Goal: Transaction & Acquisition: Obtain resource

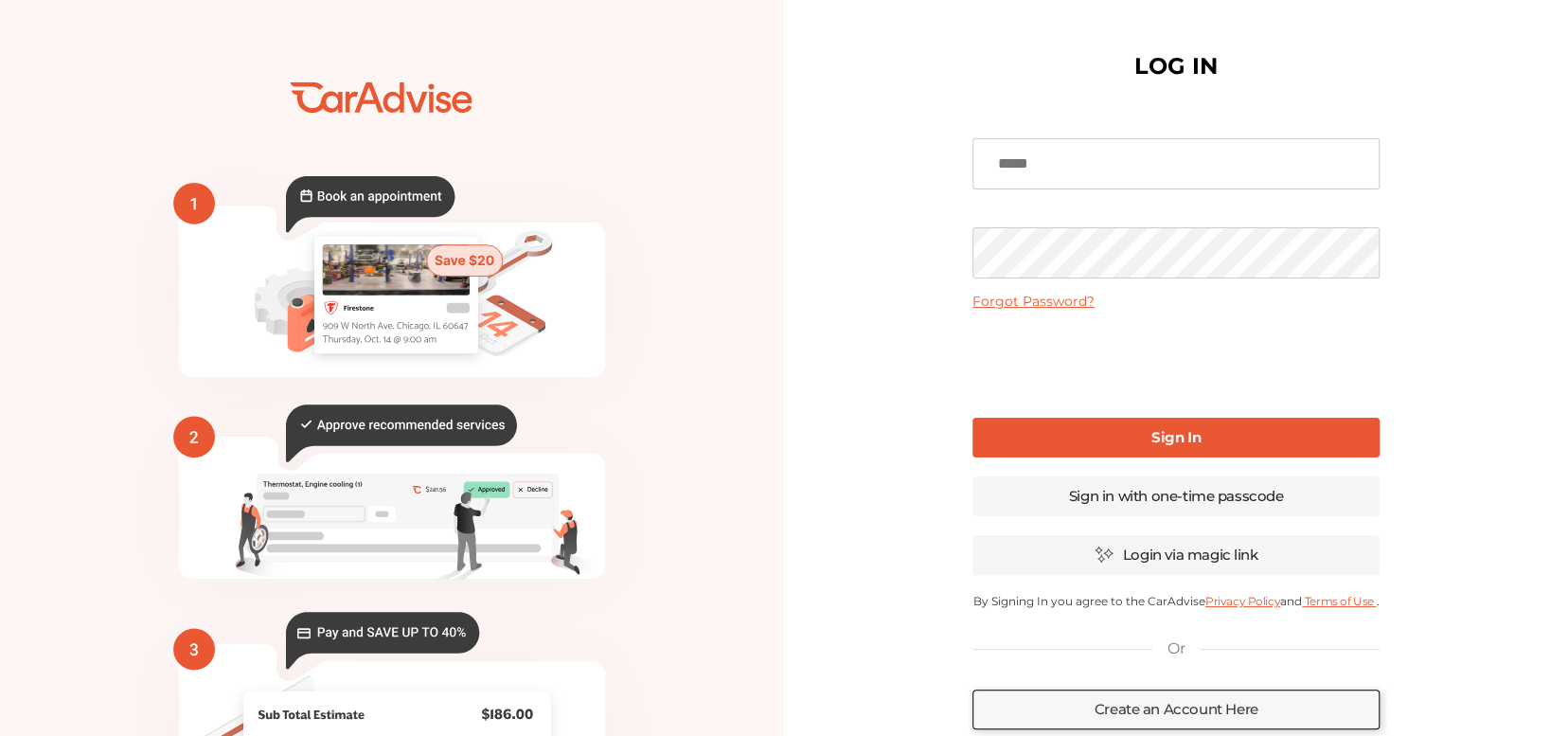
click at [1080, 176] on input at bounding box center [1176, 164] width 407 height 51
click at [1048, 150] on input at bounding box center [1176, 164] width 407 height 51
type input "**********"
click at [1098, 446] on link "Sign In" at bounding box center [1176, 438] width 407 height 40
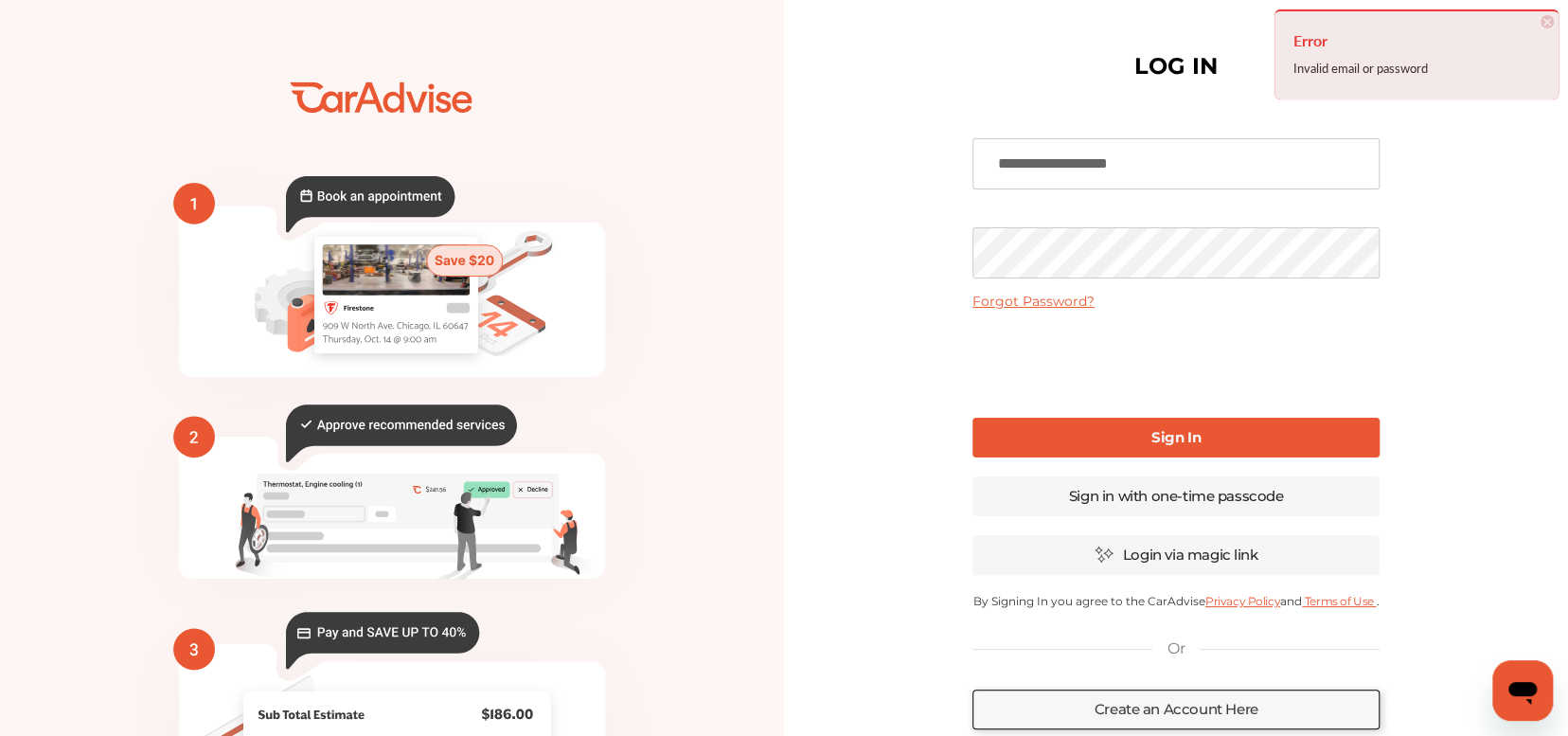
click at [571, 304] on div "💰" at bounding box center [784, 462] width 1568 height 923
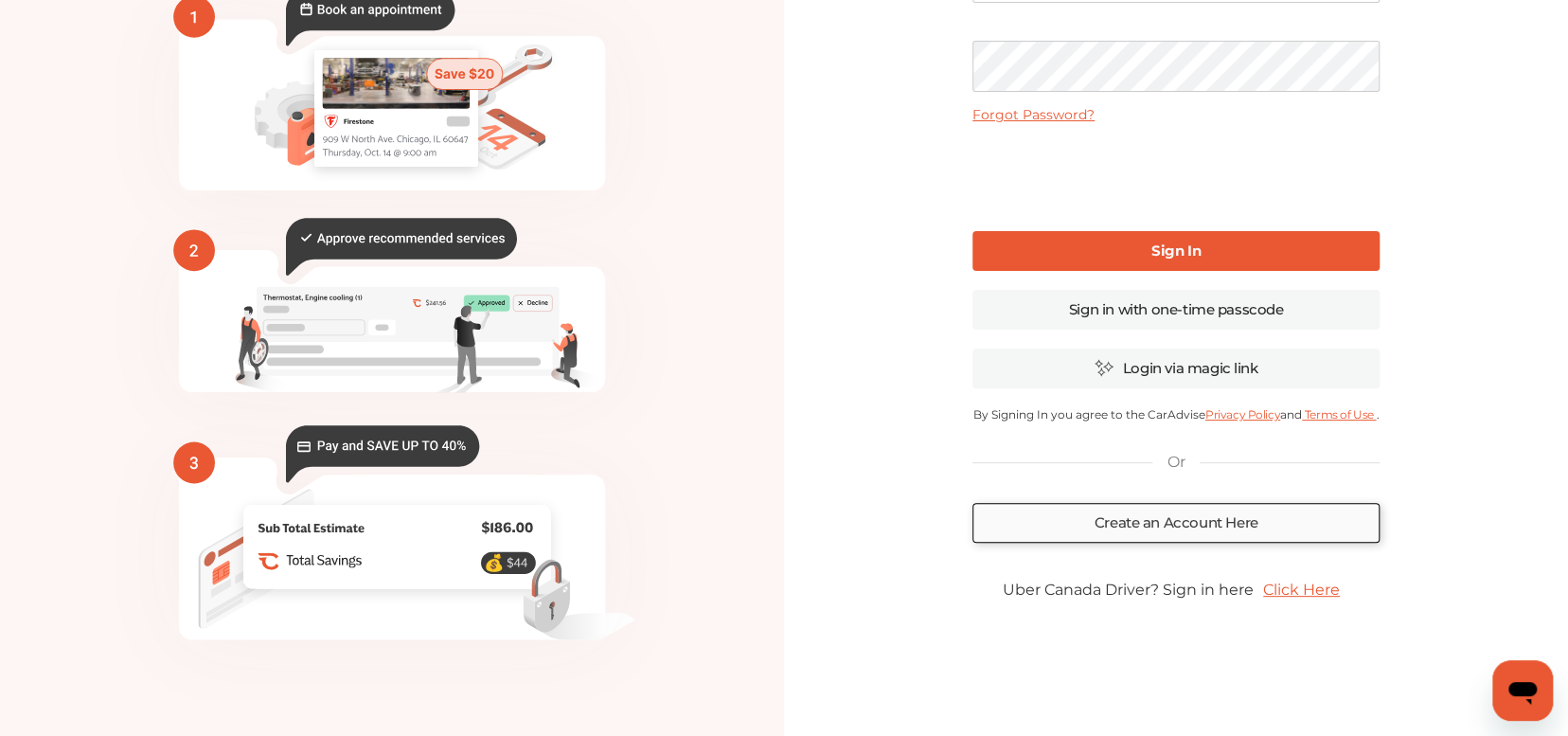
click at [1231, 512] on link "Create an Account Here" at bounding box center [1176, 523] width 407 height 40
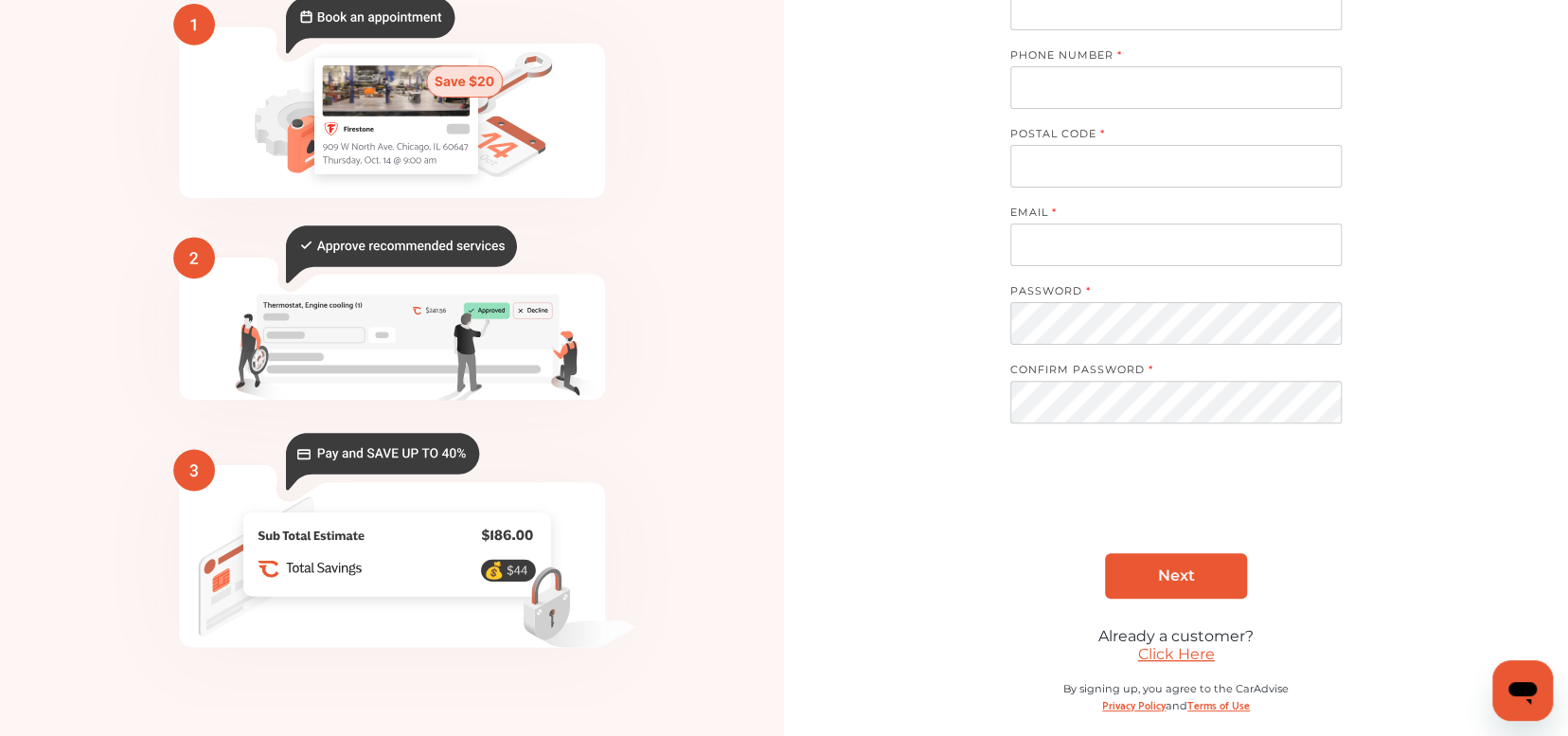
scroll to position [100, 0]
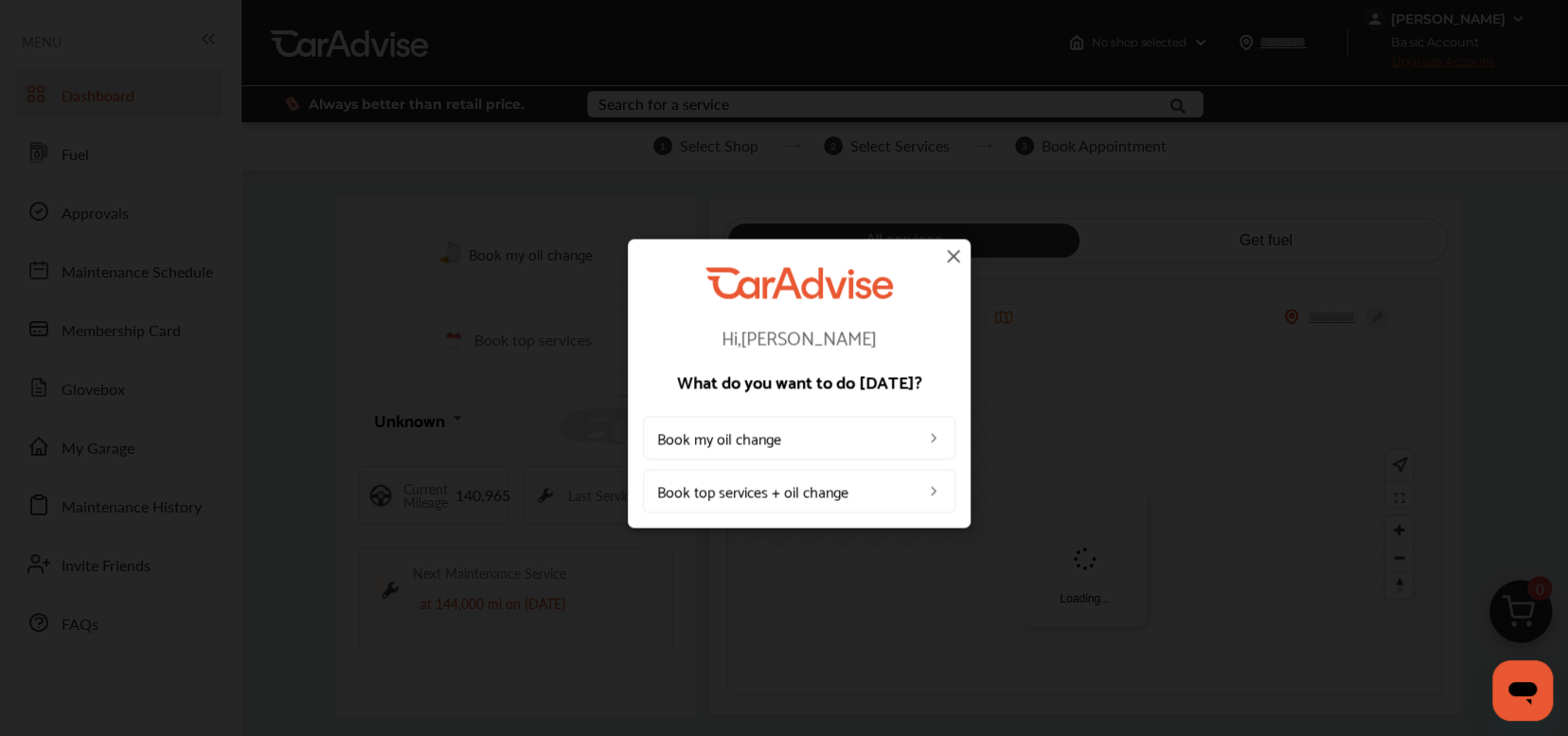
click at [953, 260] on img at bounding box center [954, 255] width 23 height 23
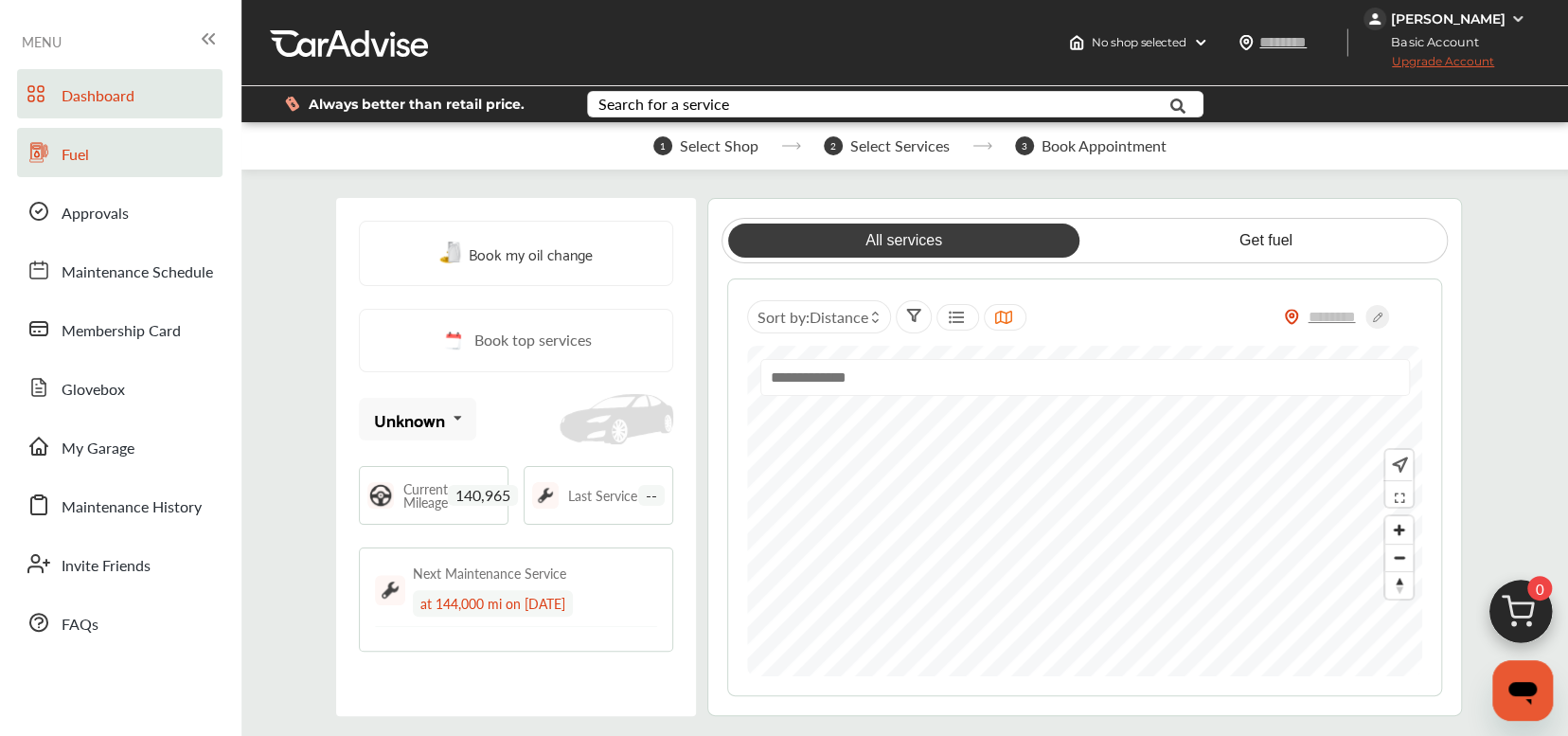
click at [64, 153] on span "Fuel" at bounding box center [75, 156] width 28 height 25
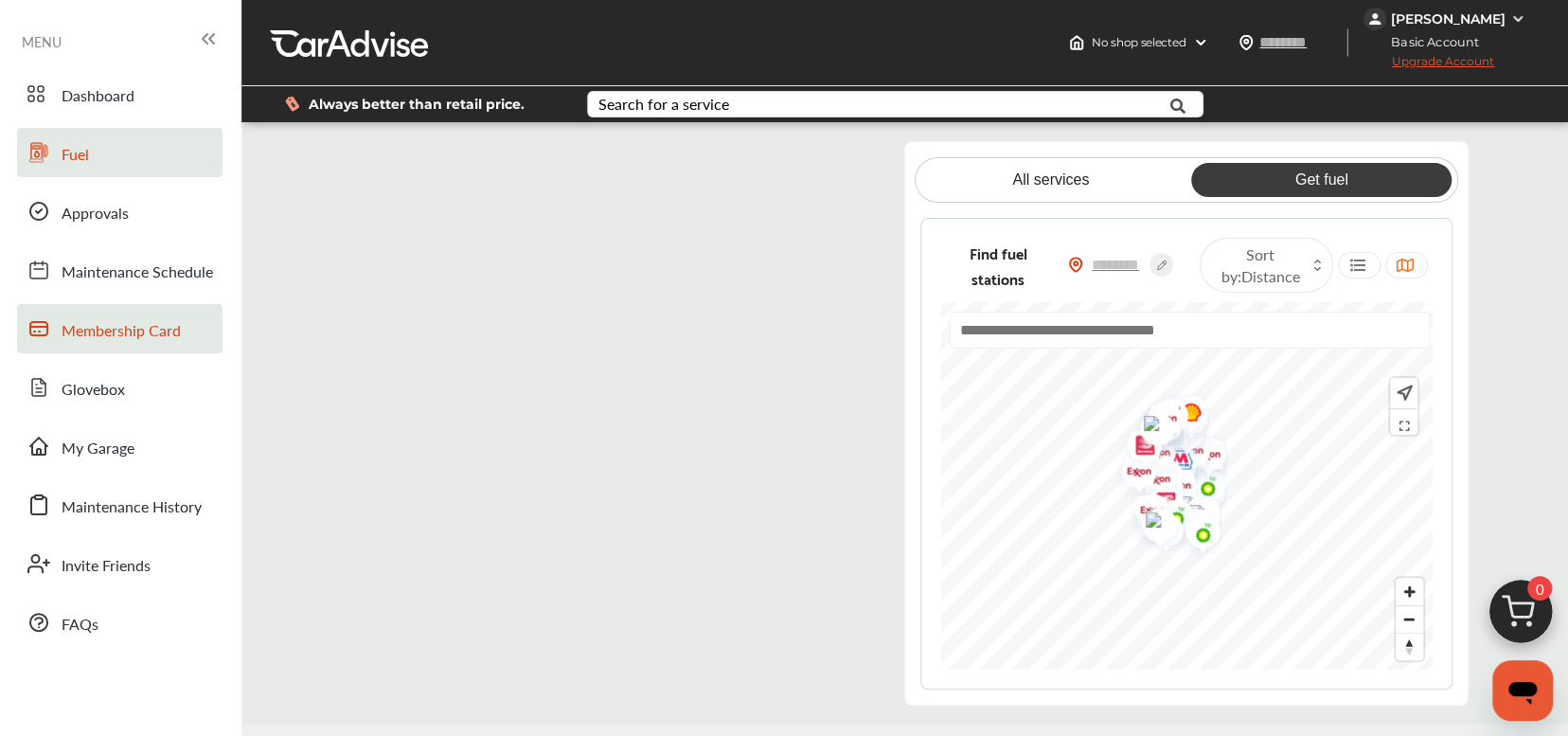
click at [114, 348] on link "Membership Card" at bounding box center [120, 329] width 206 height 49
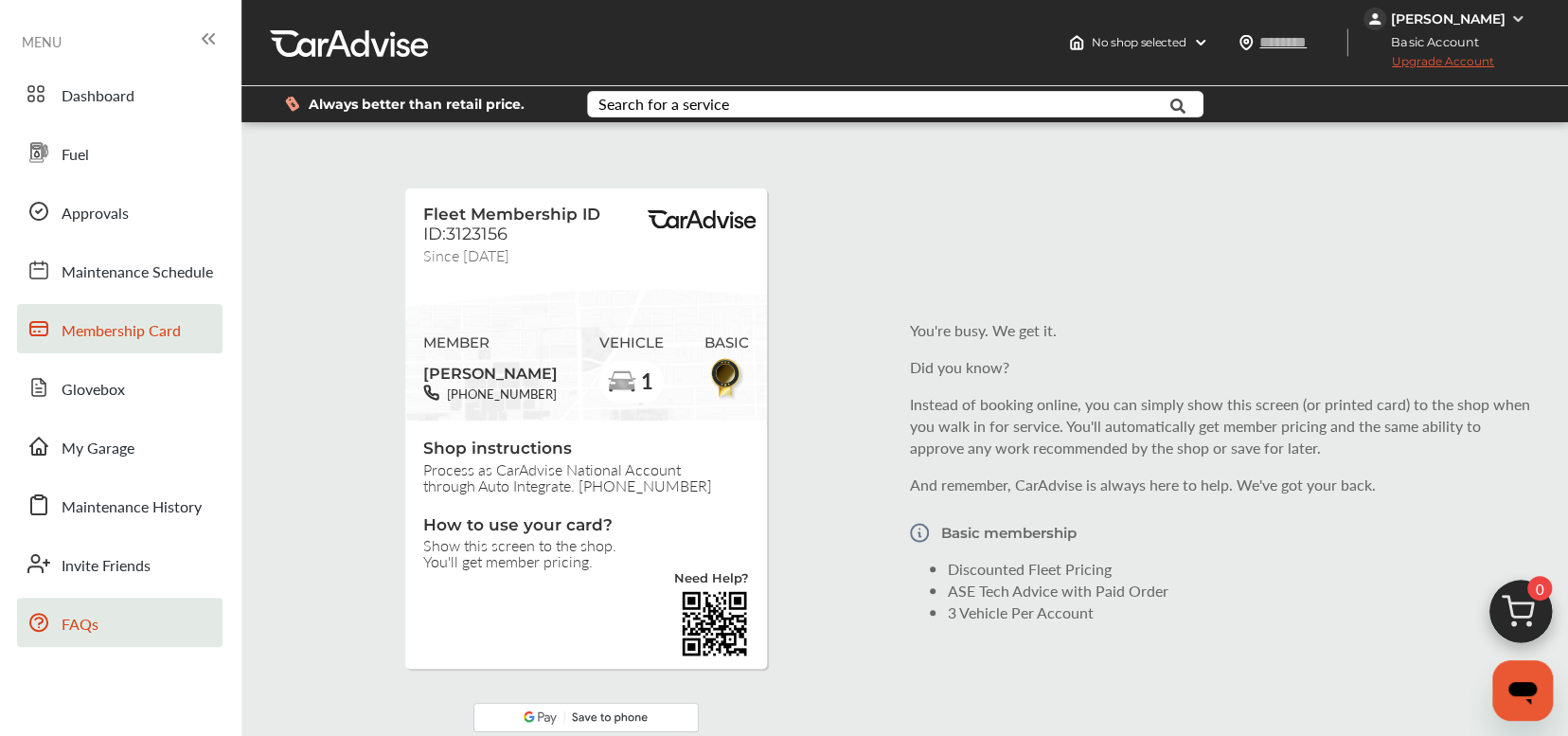
click at [67, 644] on link "FAQs" at bounding box center [120, 623] width 206 height 49
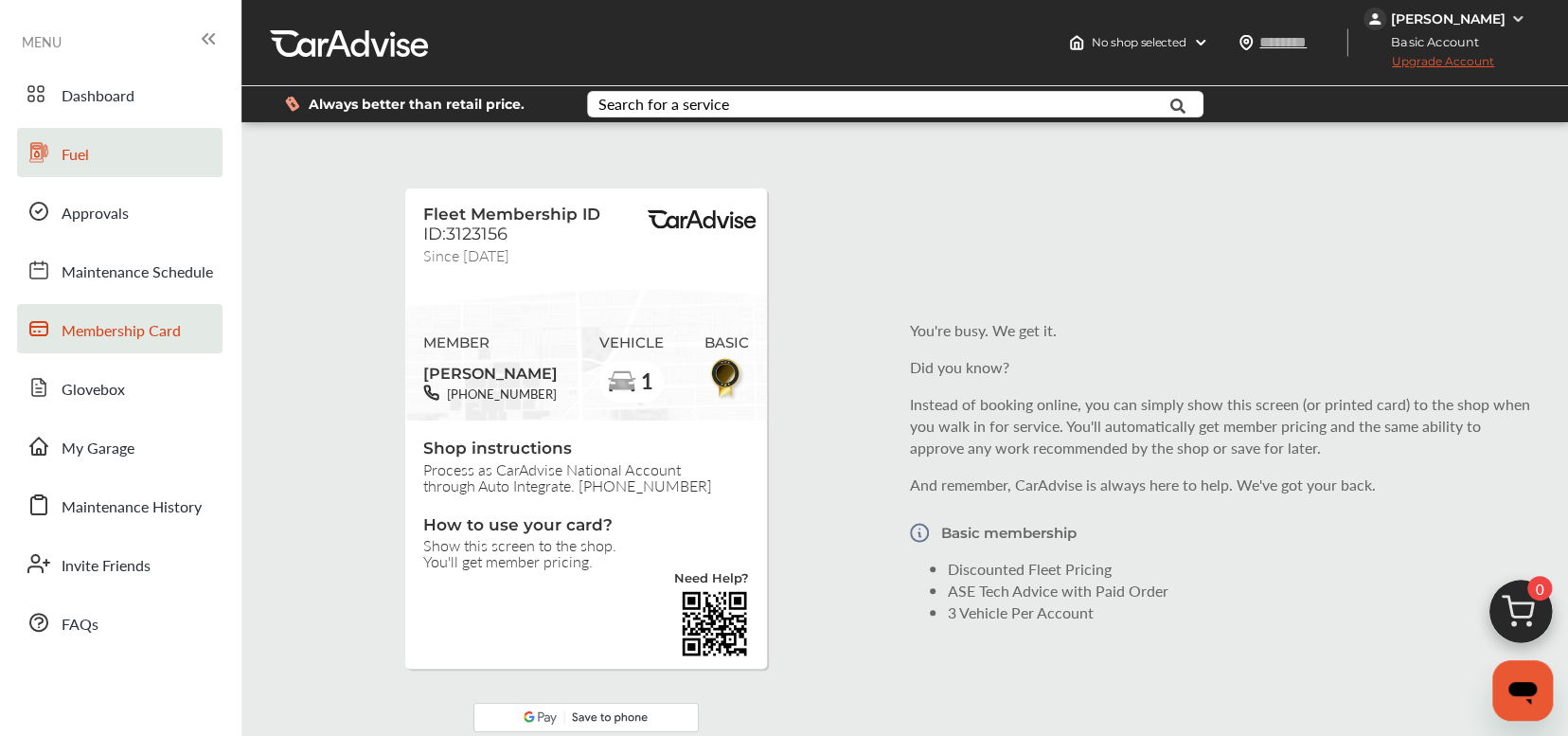
click at [71, 144] on span "Fuel" at bounding box center [75, 156] width 28 height 25
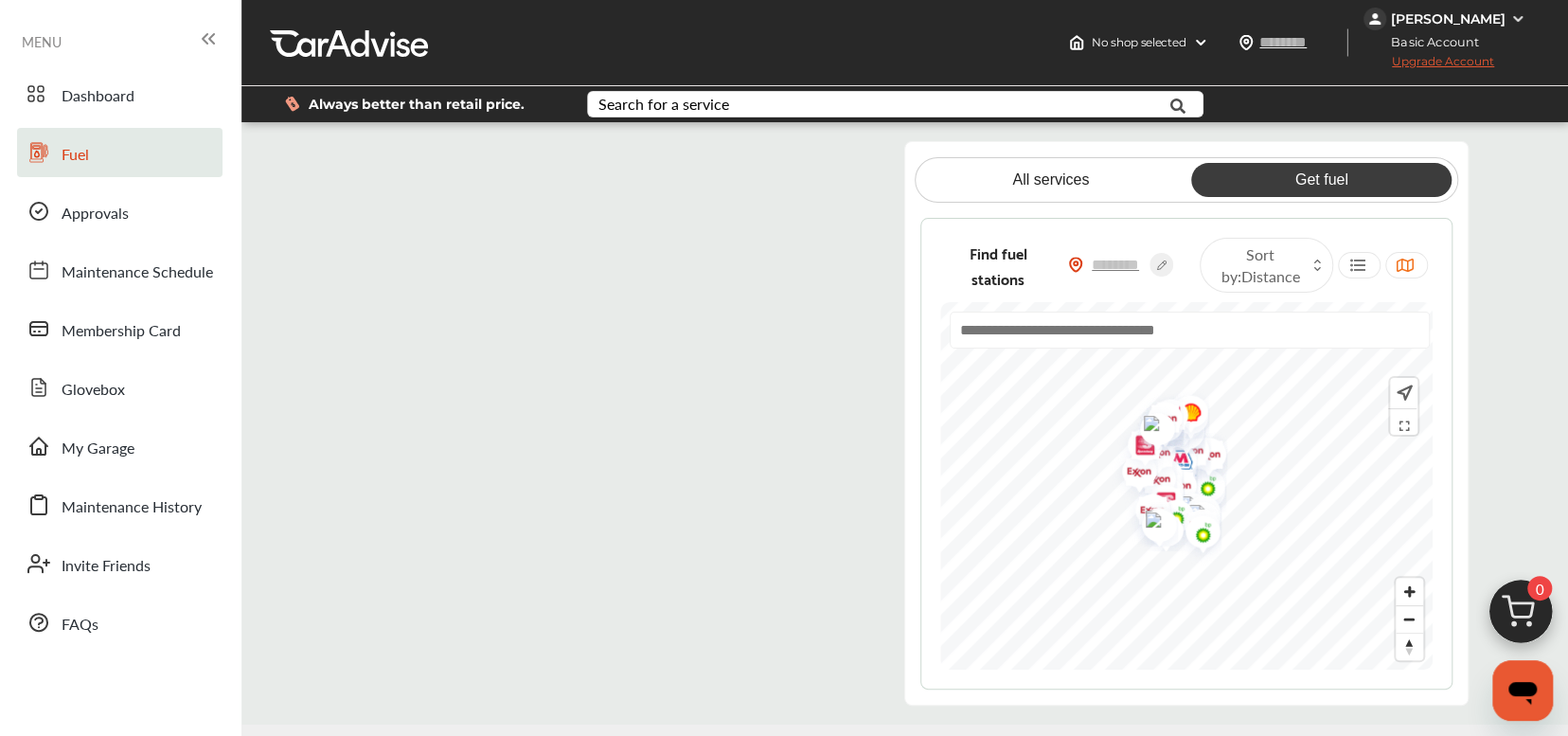
click at [452, 216] on flutter-view at bounding box center [607, 424] width 533 height 565
click at [569, 213] on flutter-view at bounding box center [607, 424] width 533 height 565
click at [475, 318] on flutter-view at bounding box center [607, 424] width 533 height 565
click at [766, 159] on flutter-view at bounding box center [607, 424] width 533 height 565
click at [476, 346] on flutter-view at bounding box center [607, 424] width 533 height 565
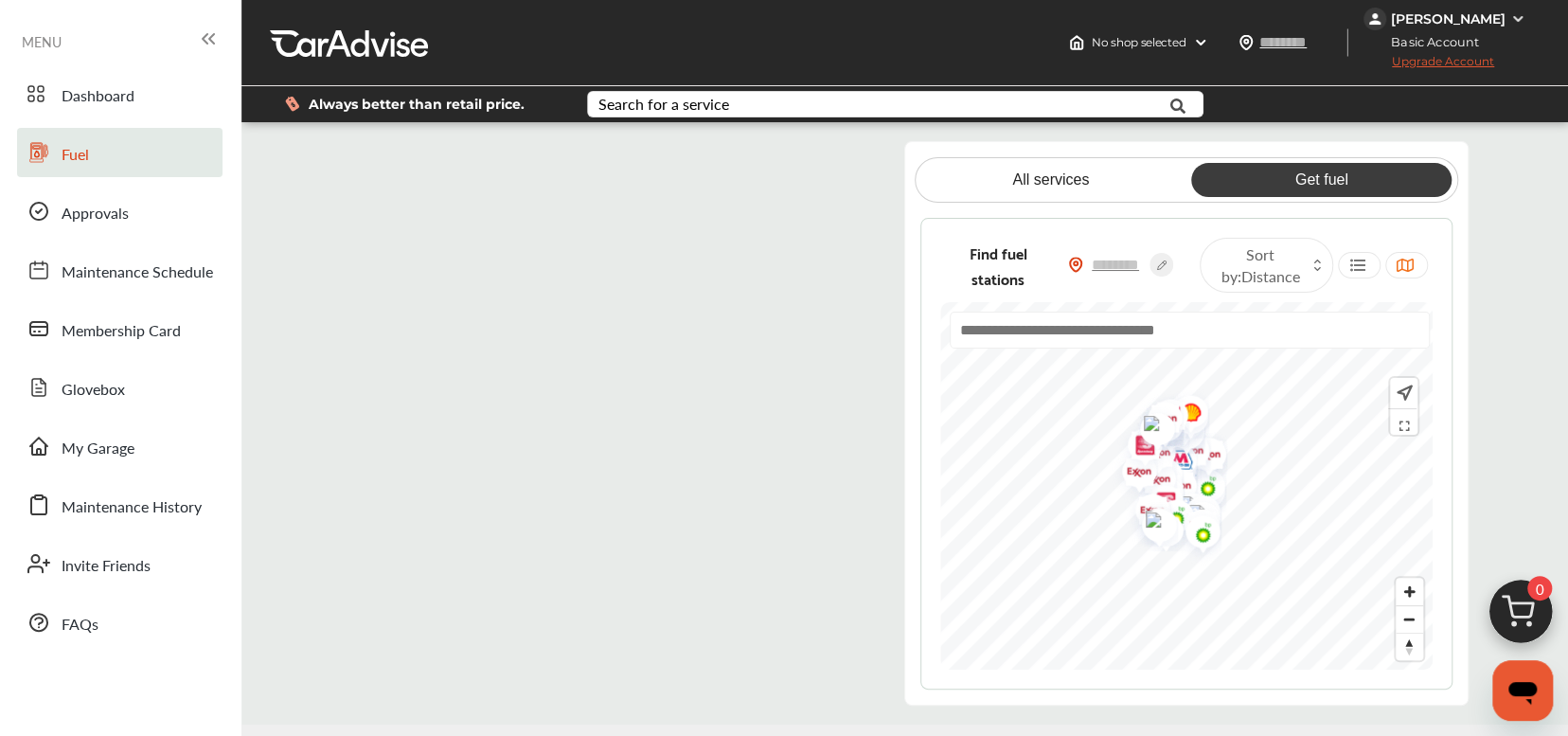
click at [365, 163] on flutter-view at bounding box center [607, 424] width 533 height 565
click at [1146, 49] on div "No shop selected" at bounding box center [1138, 43] width 155 height 30
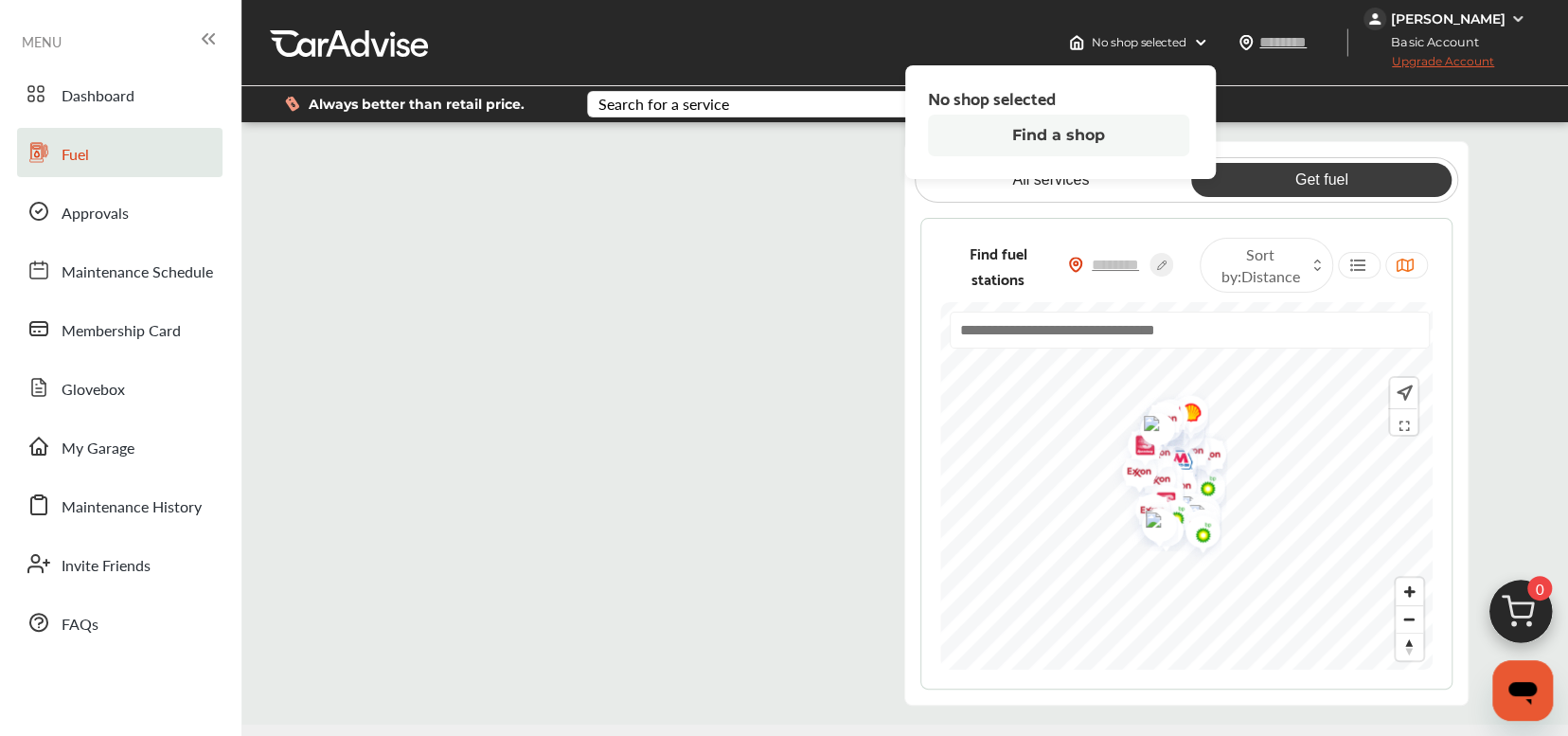
click at [1139, 152] on button "Find a shop" at bounding box center [1058, 136] width 261 height 42
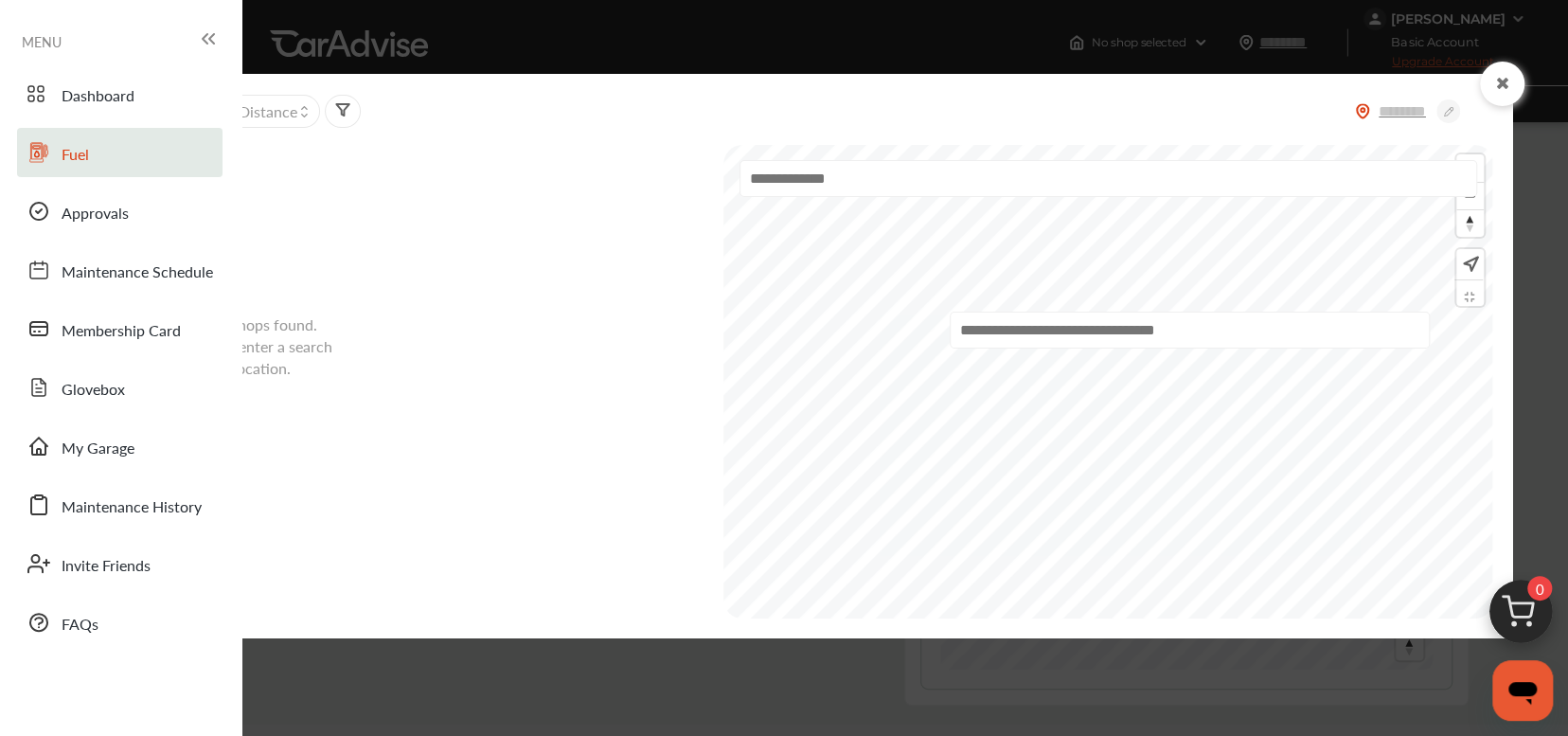
click at [1185, 165] on div at bounding box center [1108, 382] width 769 height 474
drag, startPoint x: 1042, startPoint y: 343, endPoint x: 1038, endPoint y: 321, distance: 22.4
click at [1042, 332] on input "text" at bounding box center [1190, 330] width 480 height 37
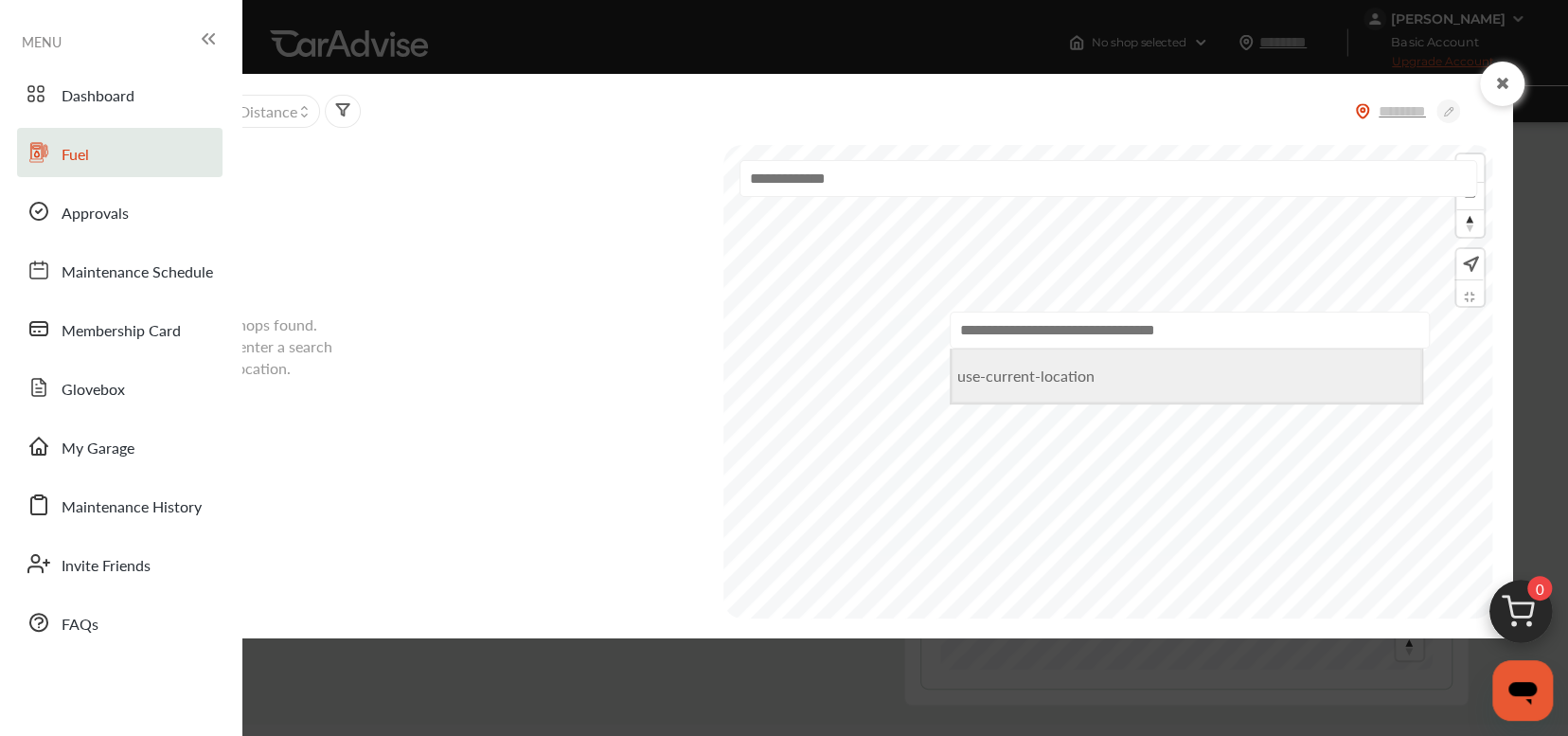
type input "*****"
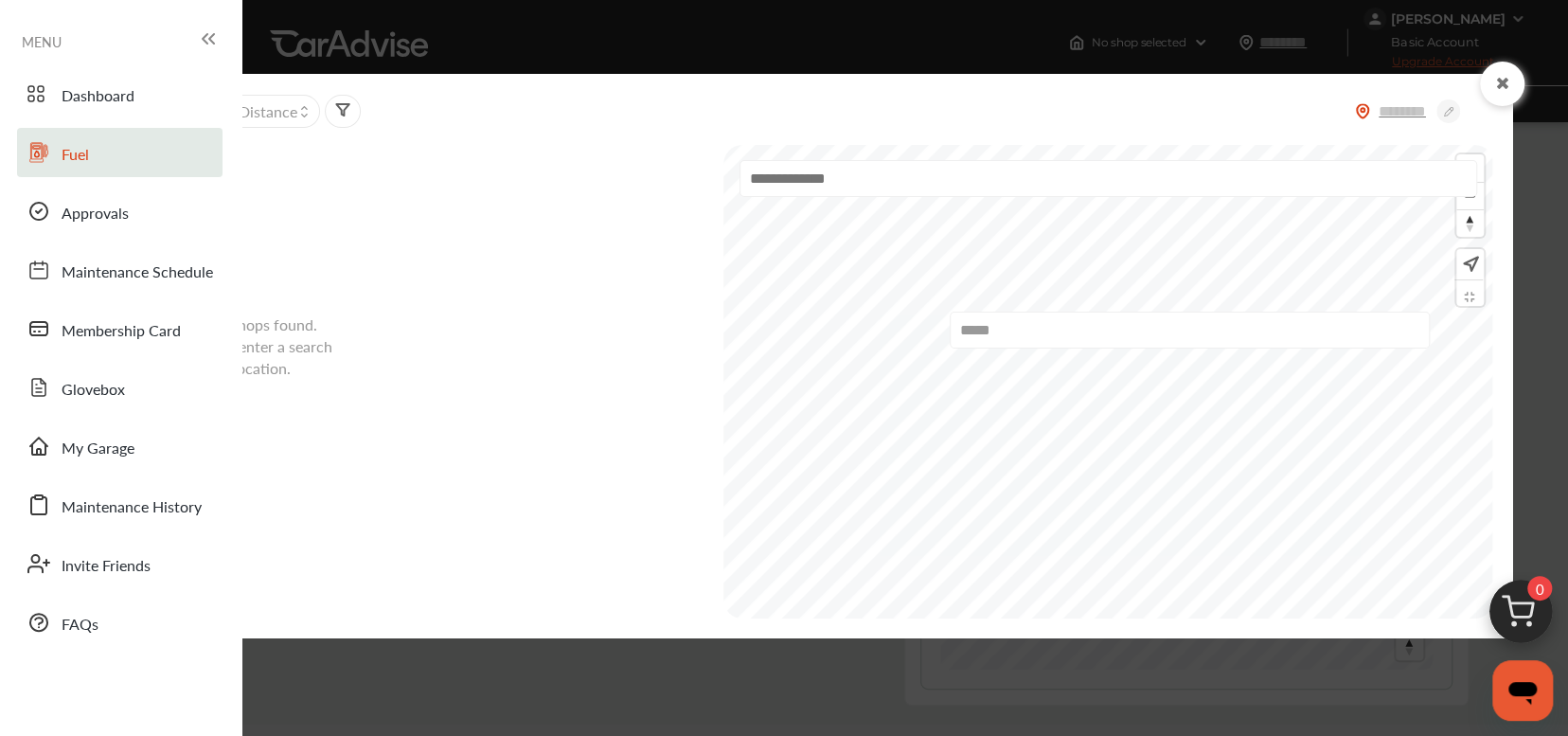
click at [1066, 343] on input "*****" at bounding box center [1190, 330] width 480 height 37
click at [131, 336] on span "Membership Card" at bounding box center [121, 331] width 120 height 25
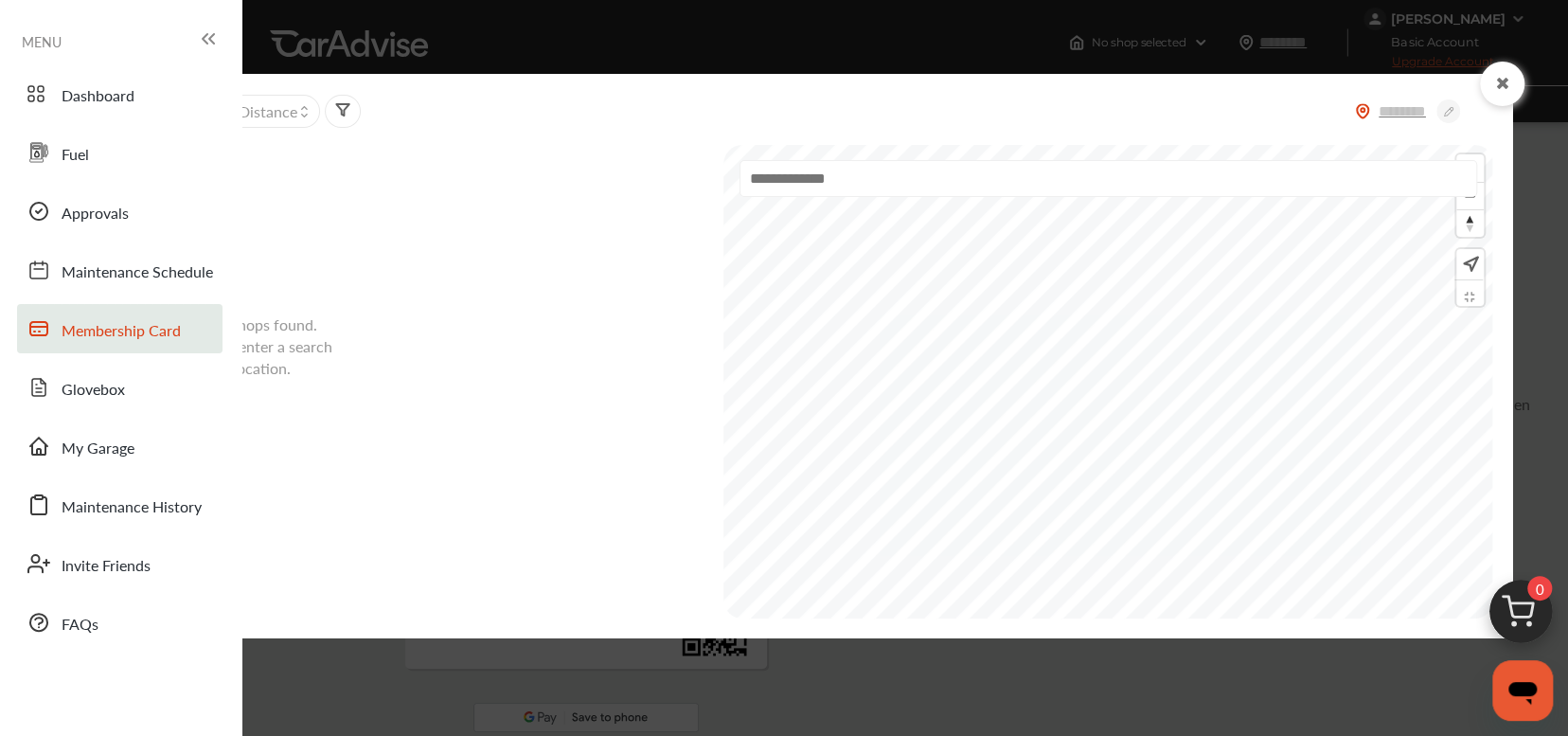
click at [131, 336] on span "Membership Card" at bounding box center [121, 331] width 120 height 25
click at [84, 202] on span "Approvals" at bounding box center [95, 215] width 67 height 25
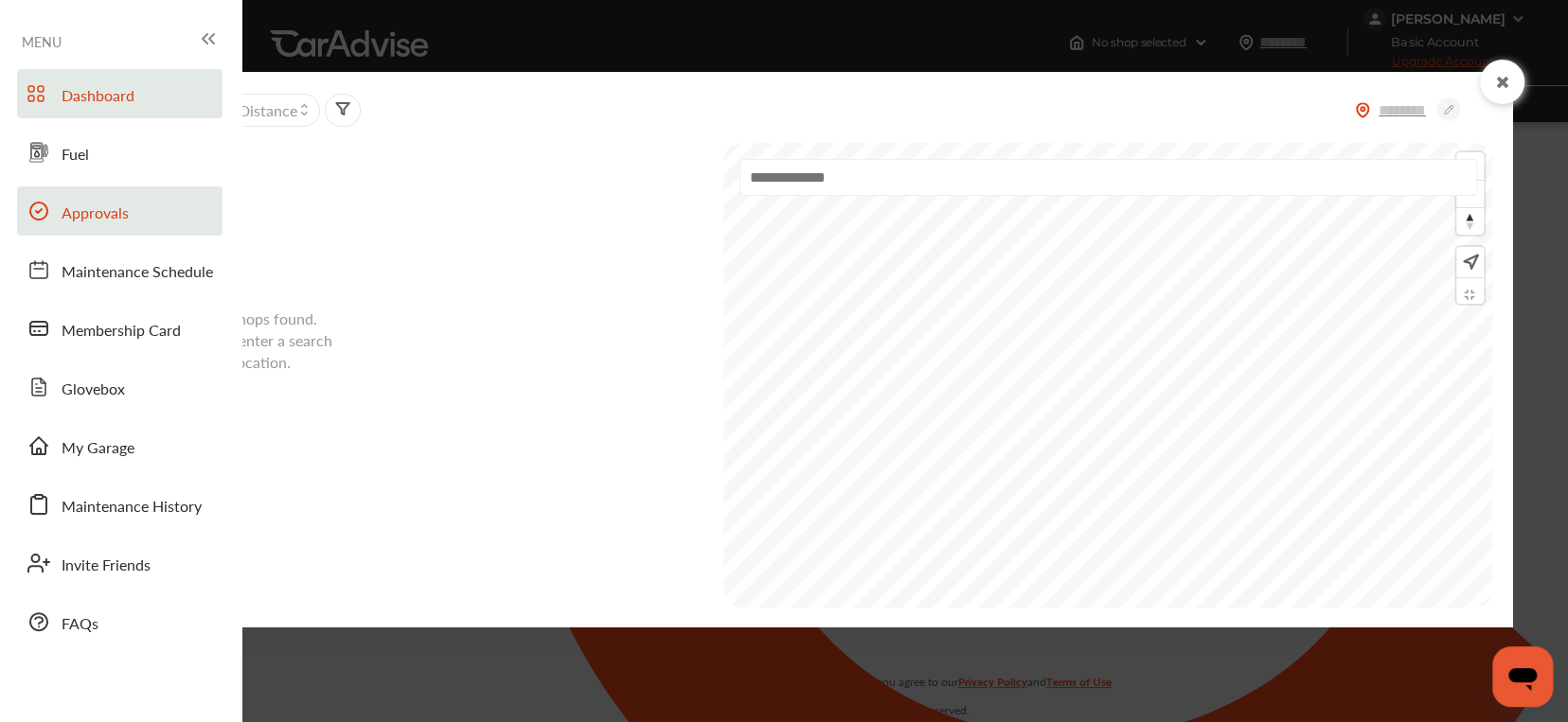
click at [59, 105] on link "Dashboard" at bounding box center [120, 94] width 206 height 49
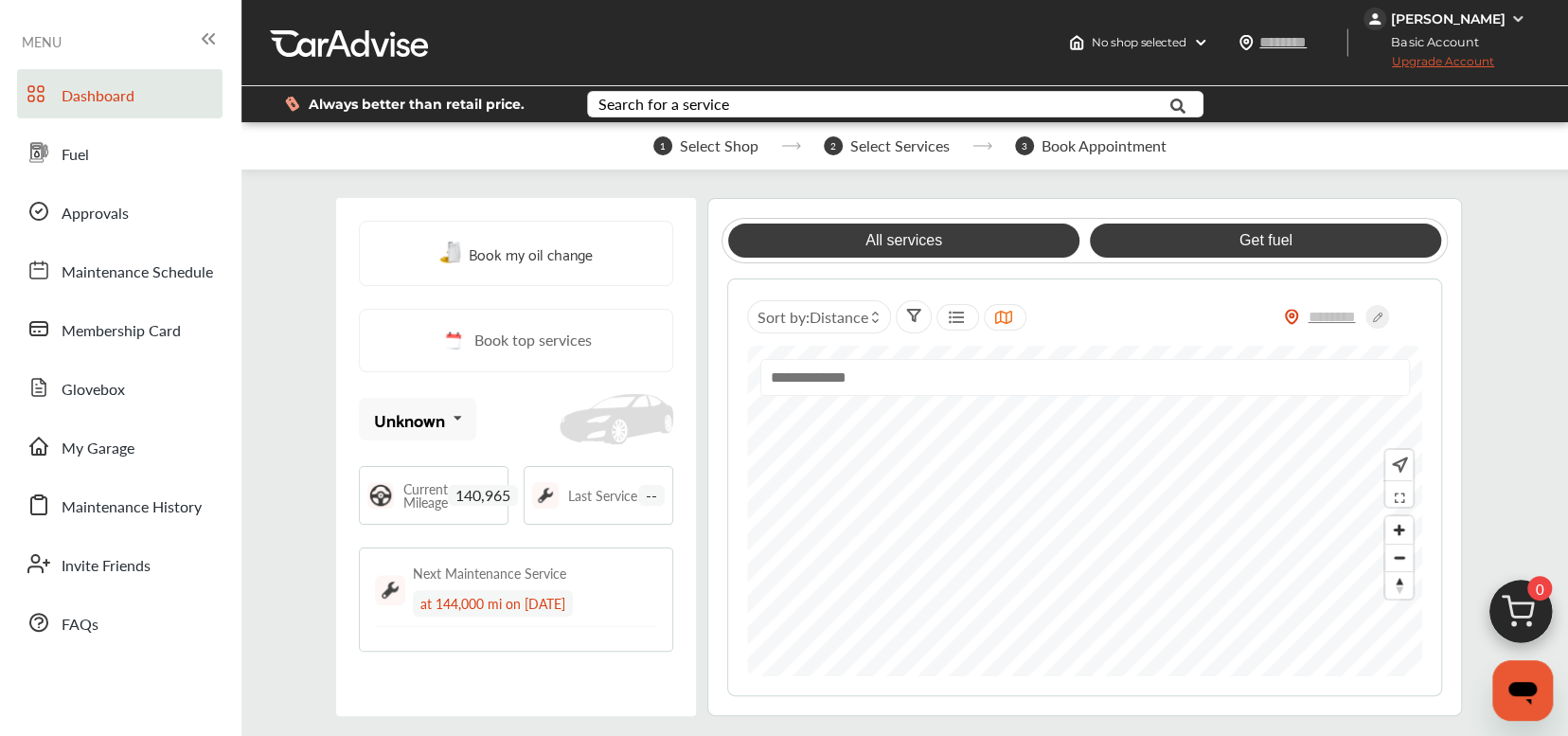
click at [1267, 257] on link "Get fuel" at bounding box center [1265, 240] width 351 height 34
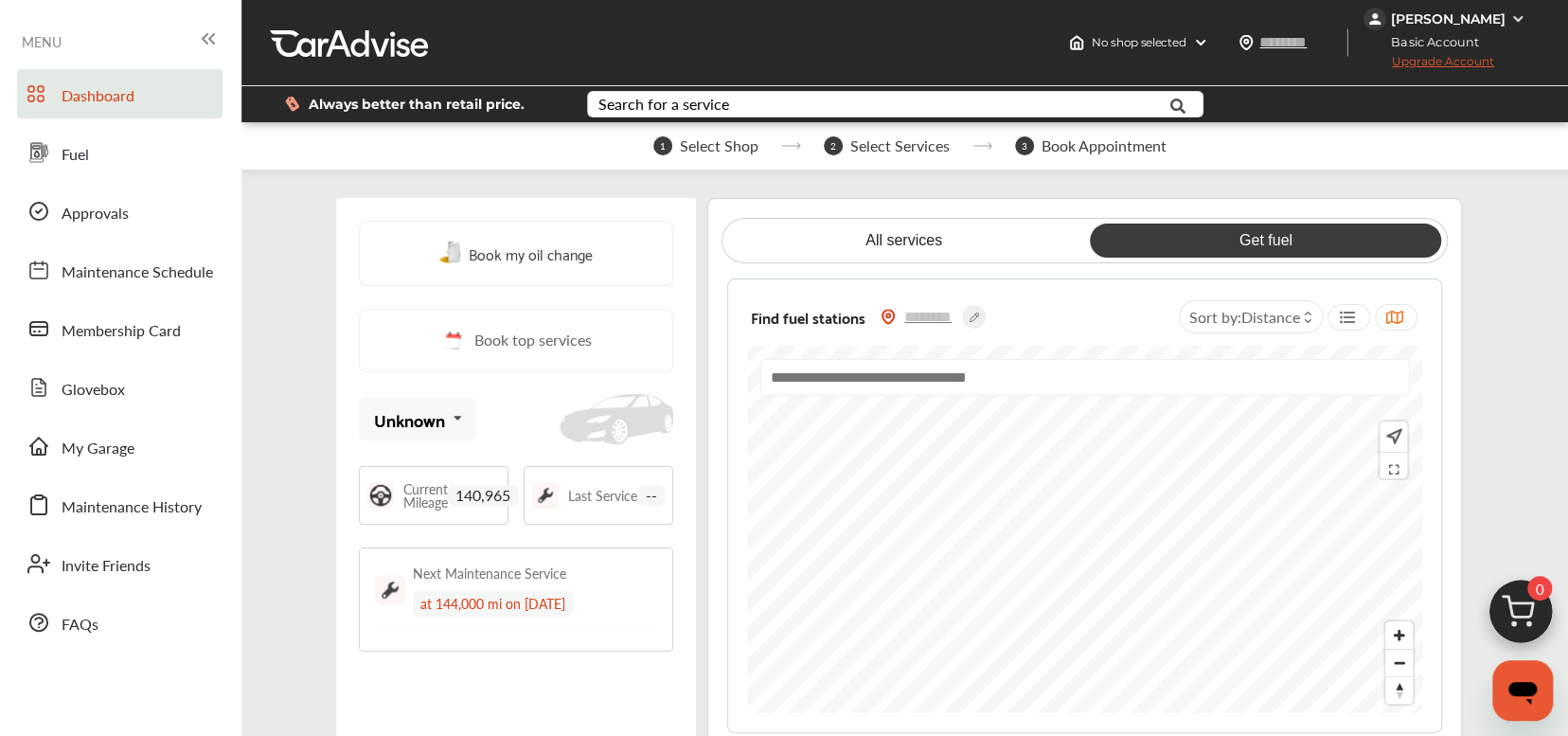
click at [1329, 394] on div at bounding box center [1084, 530] width 675 height 368
click at [1222, 381] on div at bounding box center [1084, 530] width 675 height 368
click at [1199, 301] on div "Find fuel stations Sort by : Distance" at bounding box center [1084, 506] width 715 height 456
click at [1157, 420] on div at bounding box center [1084, 530] width 675 height 368
click at [1111, 314] on div "Find fuel stations Sort by : Distance" at bounding box center [1084, 506] width 715 height 456
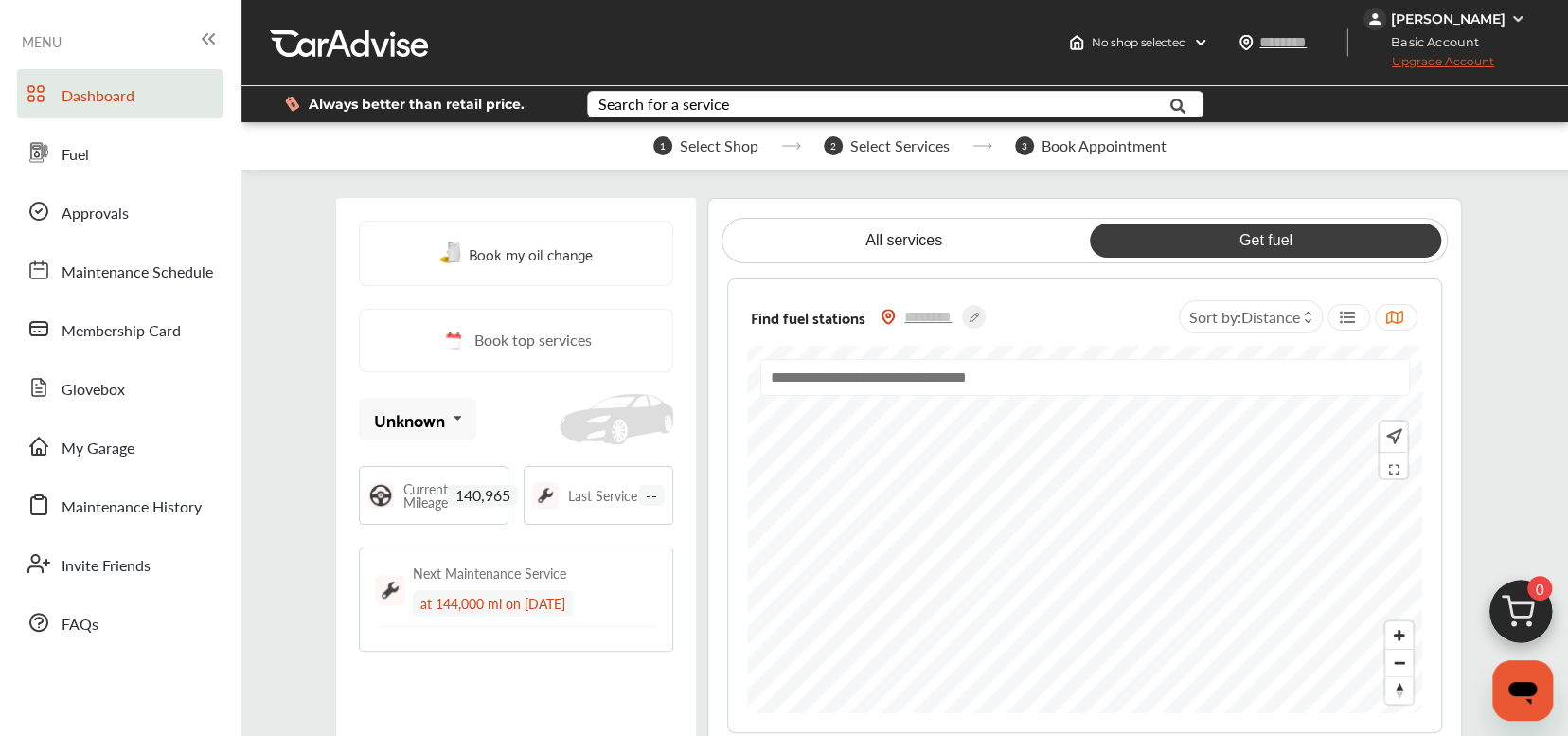
click at [1182, 352] on div "Find fuel stations Sort by : Distance" at bounding box center [1084, 506] width 715 height 456
click at [1129, 350] on div "Find fuel stations Sort by : Distance" at bounding box center [1084, 506] width 715 height 456
click at [1073, 324] on div "Find fuel stations Sort by : Distance" at bounding box center [1084, 506] width 715 height 456
click at [1442, 292] on div "All services Get fuel Find fuel stations Sort by : Distance" at bounding box center [1084, 475] width 715 height 516
click at [1251, 255] on div "All services Get fuel Find fuel stations Sort by : Distance" at bounding box center [1084, 475] width 715 height 516
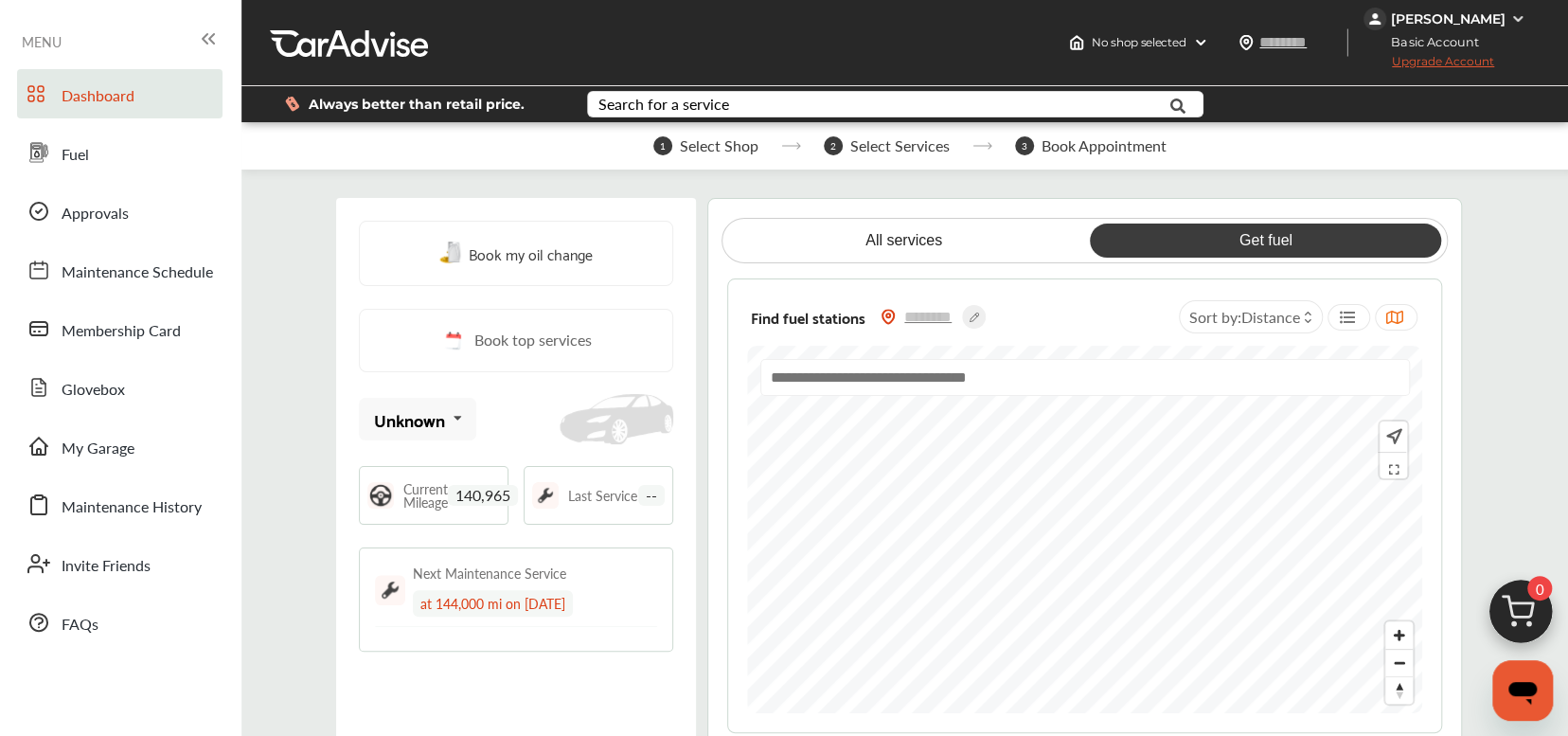
click at [1451, 321] on div "All services Get fuel Find fuel stations Sort by : Distance" at bounding box center [1084, 476] width 755 height 556
click at [560, 615] on div "Book my oil change Book top services Unknown Unknown Current Mileage 140,965 La…" at bounding box center [905, 476] width 1137 height 556
click at [939, 327] on input "text" at bounding box center [929, 316] width 66 height 20
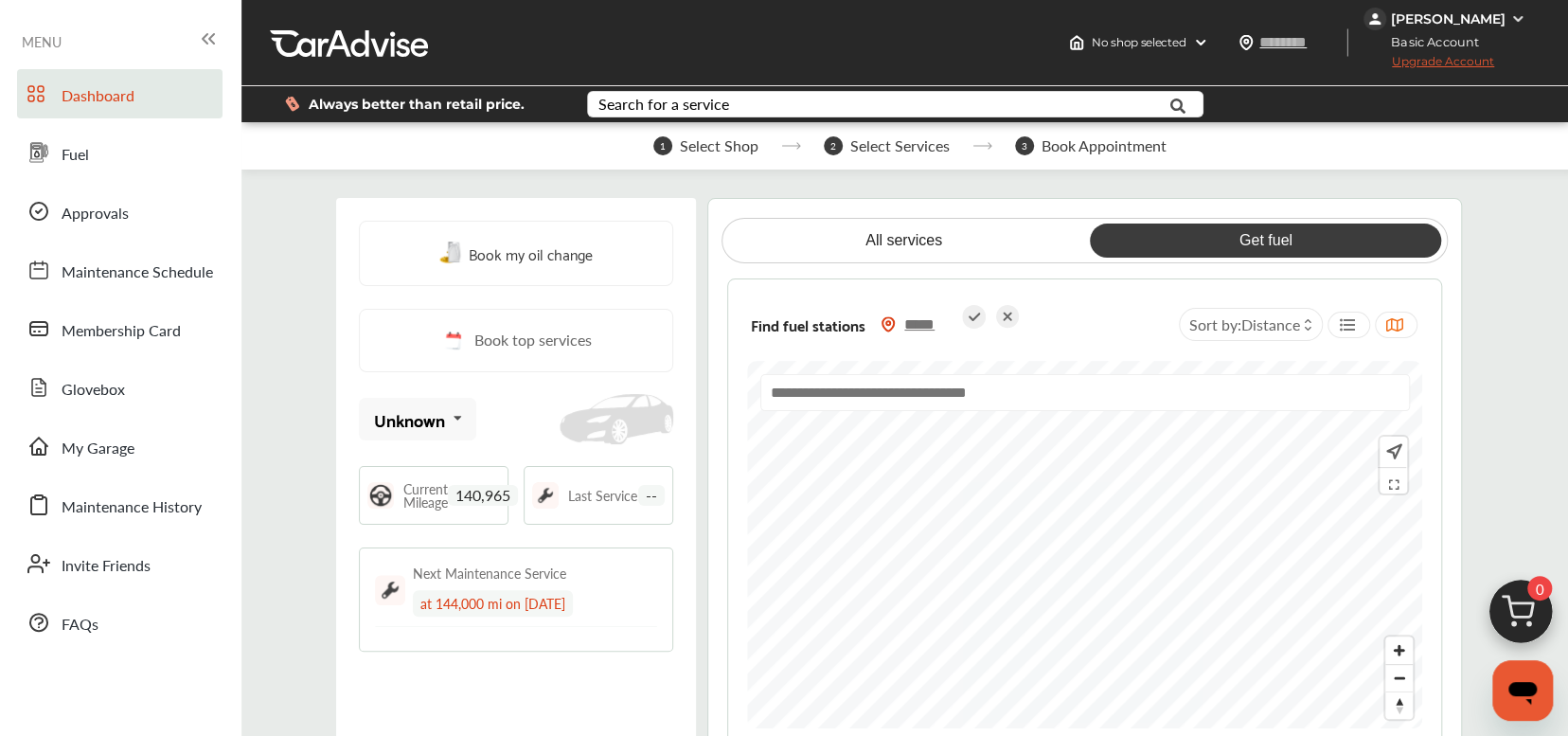
type input "*****"
click at [966, 329] on icon at bounding box center [974, 316] width 24 height 24
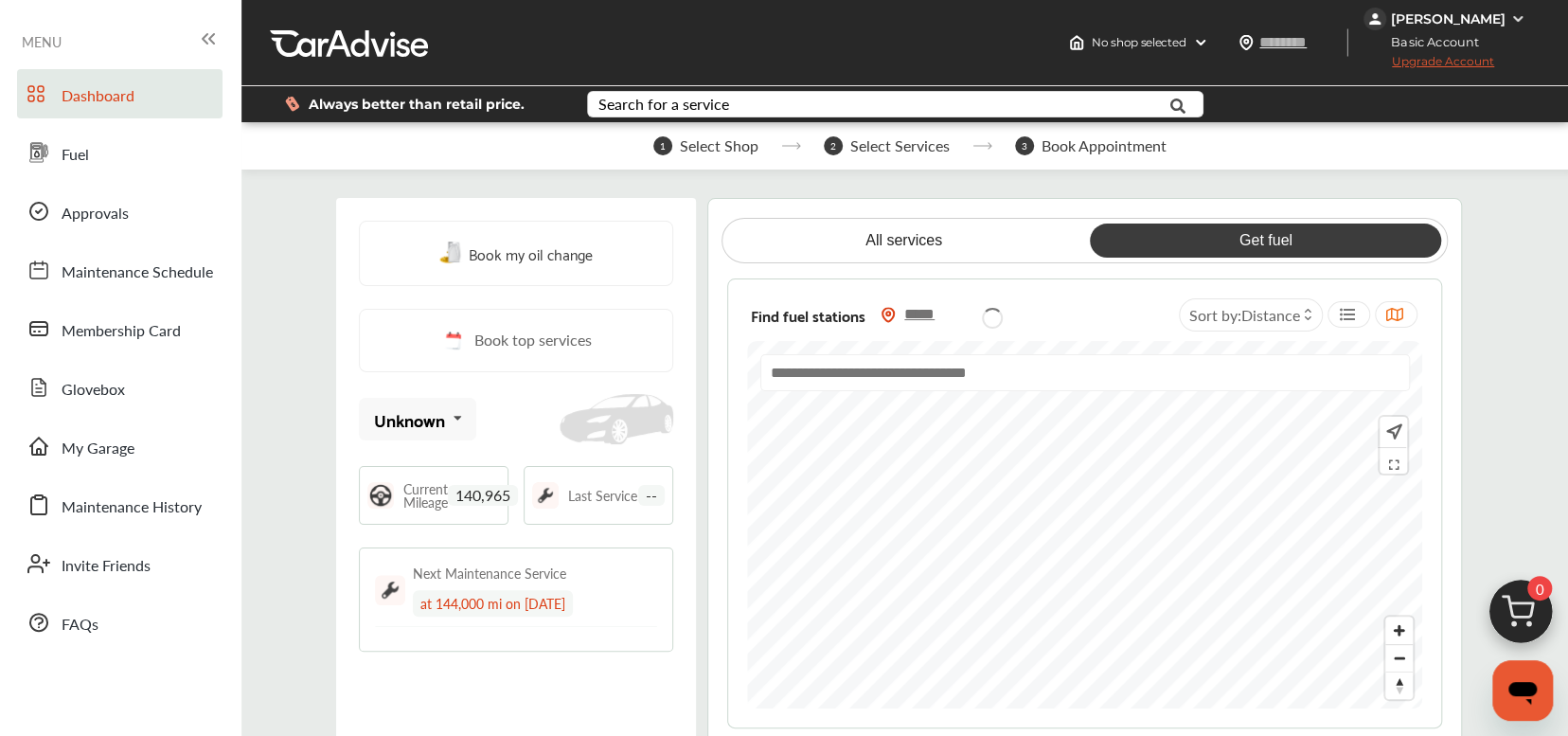
type input "*****"
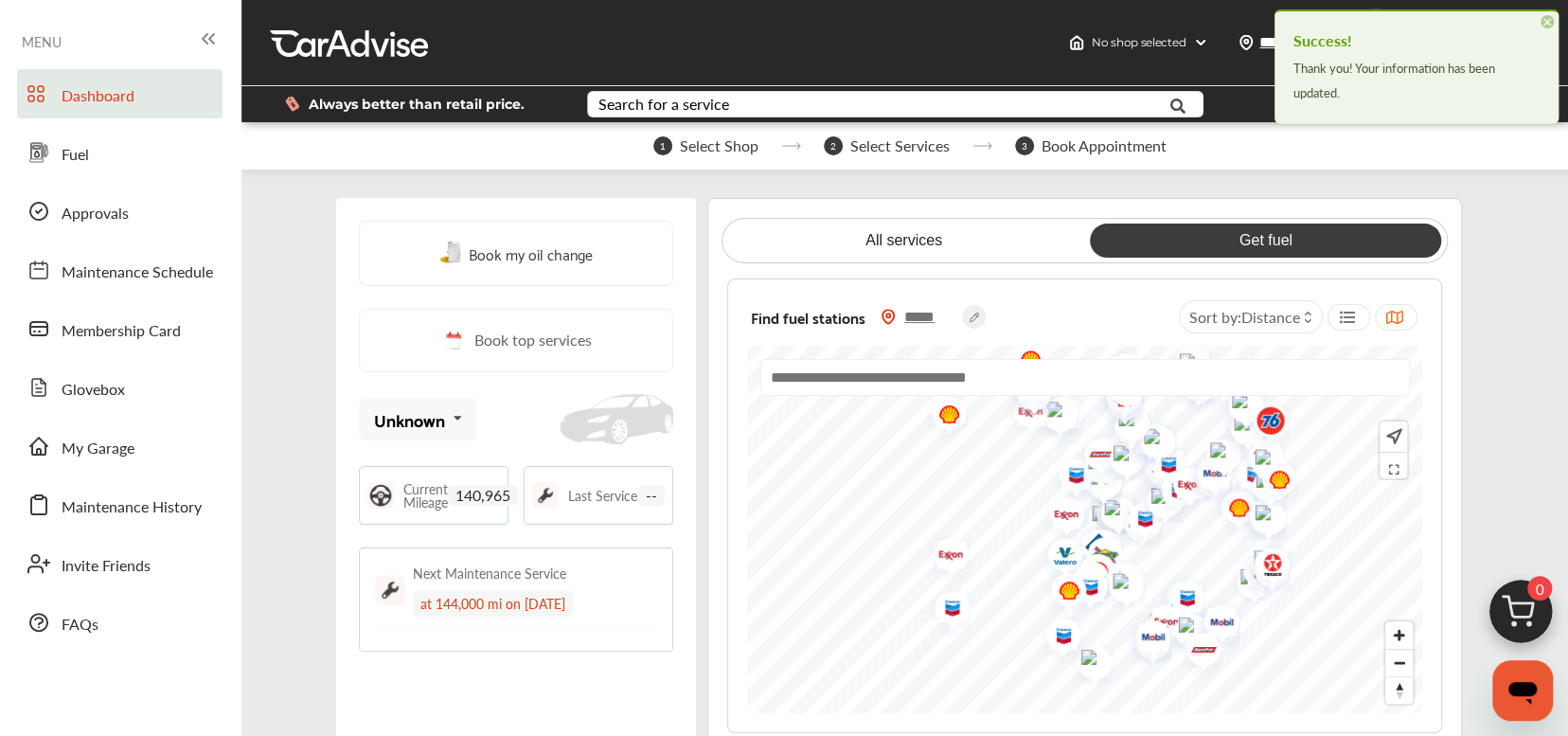
drag, startPoint x: 1048, startPoint y: 597, endPoint x: 1197, endPoint y: 628, distance: 152.2
click at [1185, 627] on img "Map marker" at bounding box center [1160, 625] width 50 height 60
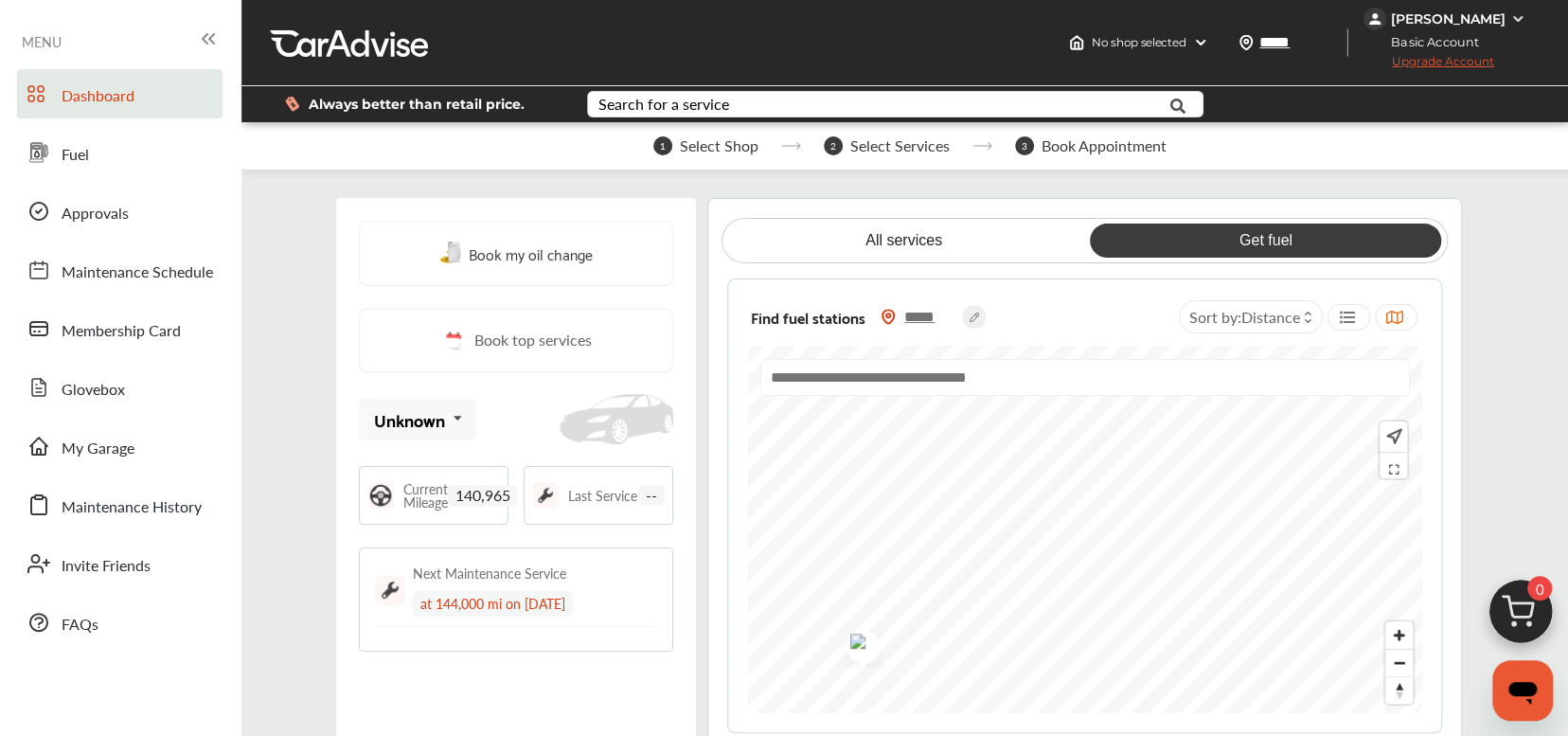
click at [849, 660] on img "Map marker" at bounding box center [857, 645] width 50 height 47
